Goal: Check status

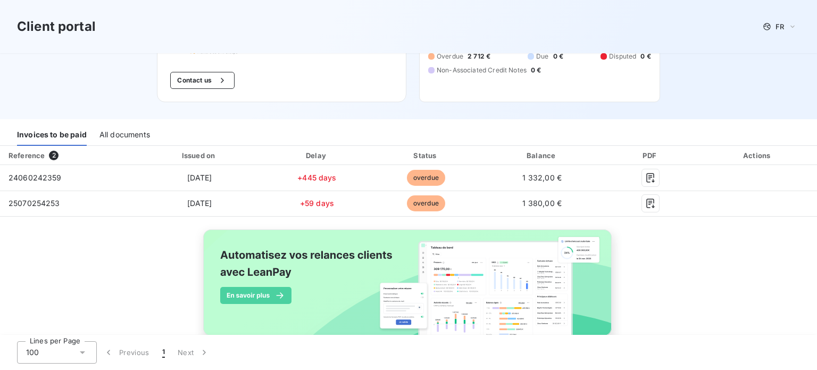
scroll to position [106, 0]
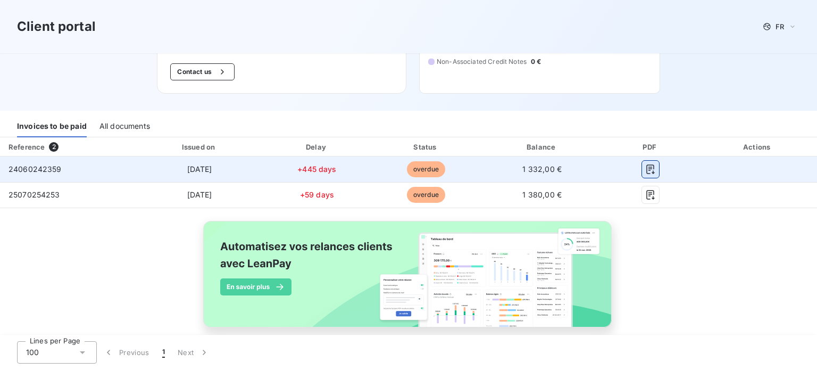
click at [646, 169] on icon "button" at bounding box center [651, 169] width 11 height 11
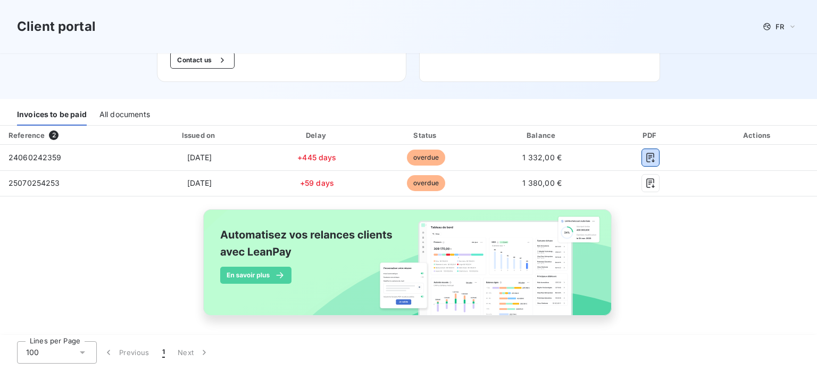
scroll to position [121, 0]
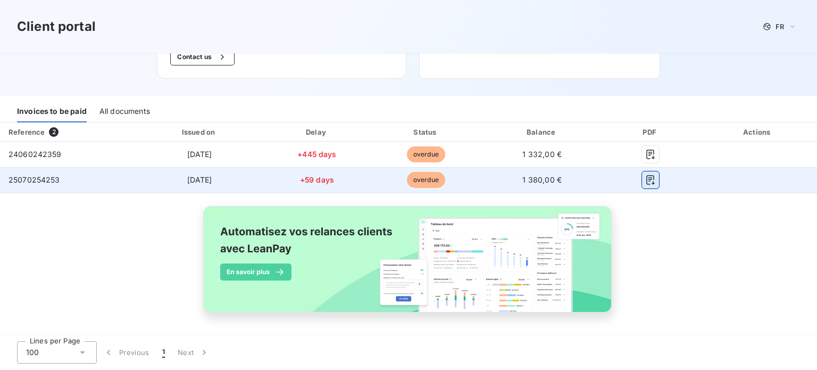
click at [647, 180] on icon "button" at bounding box center [651, 180] width 11 height 11
